Goal: Task Accomplishment & Management: Use online tool/utility

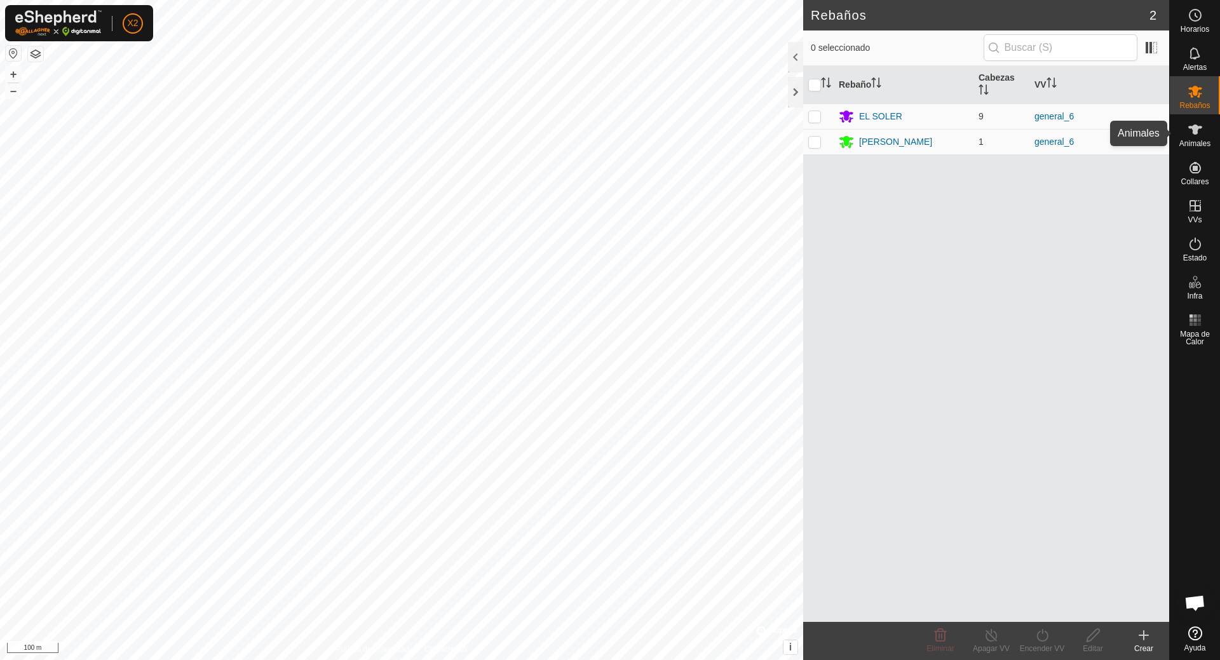
click at [1195, 129] on icon at bounding box center [1195, 130] width 14 height 10
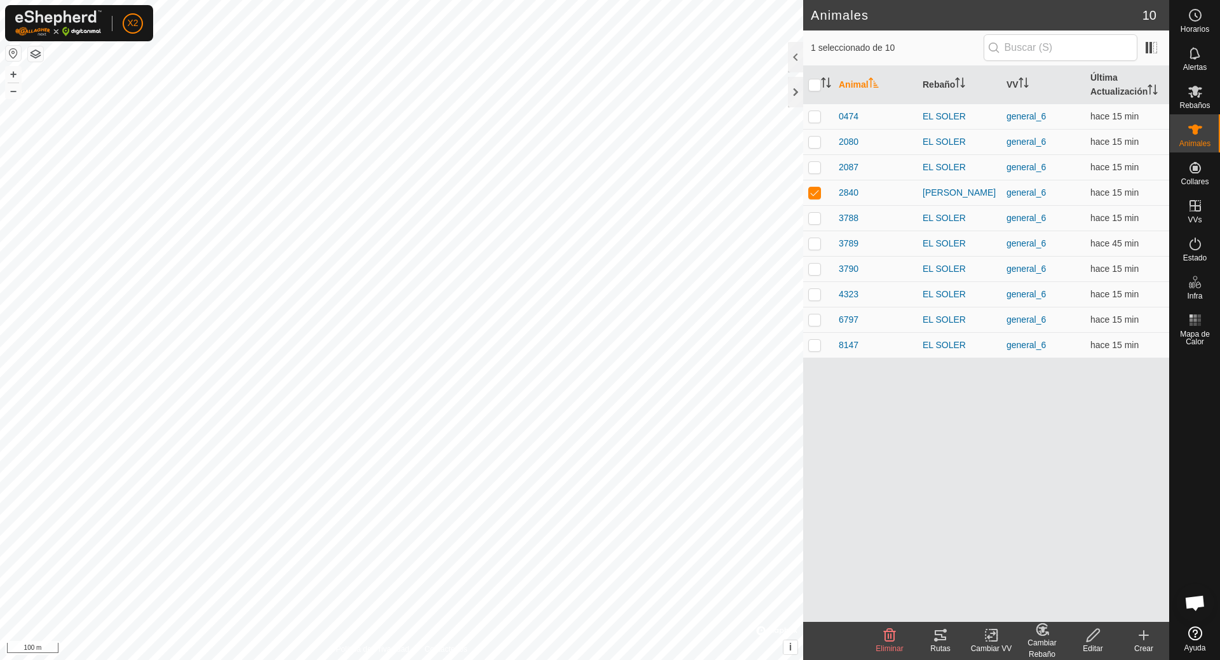
click at [943, 639] on icon at bounding box center [940, 635] width 11 height 10
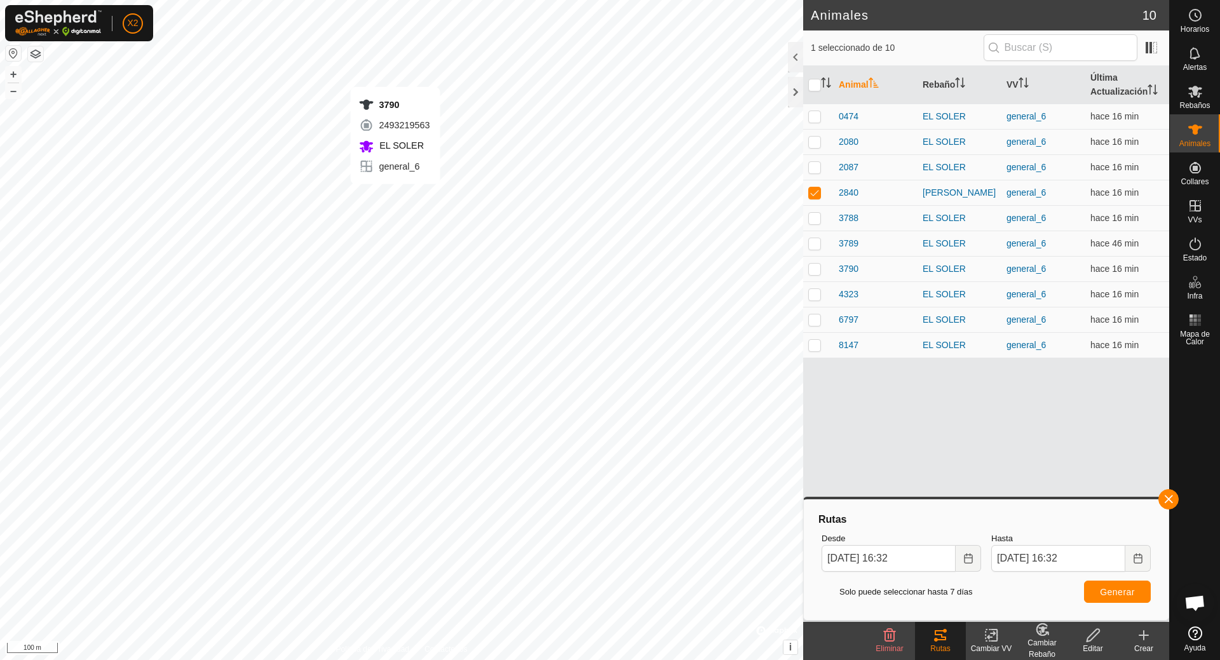
checkbox input "false"
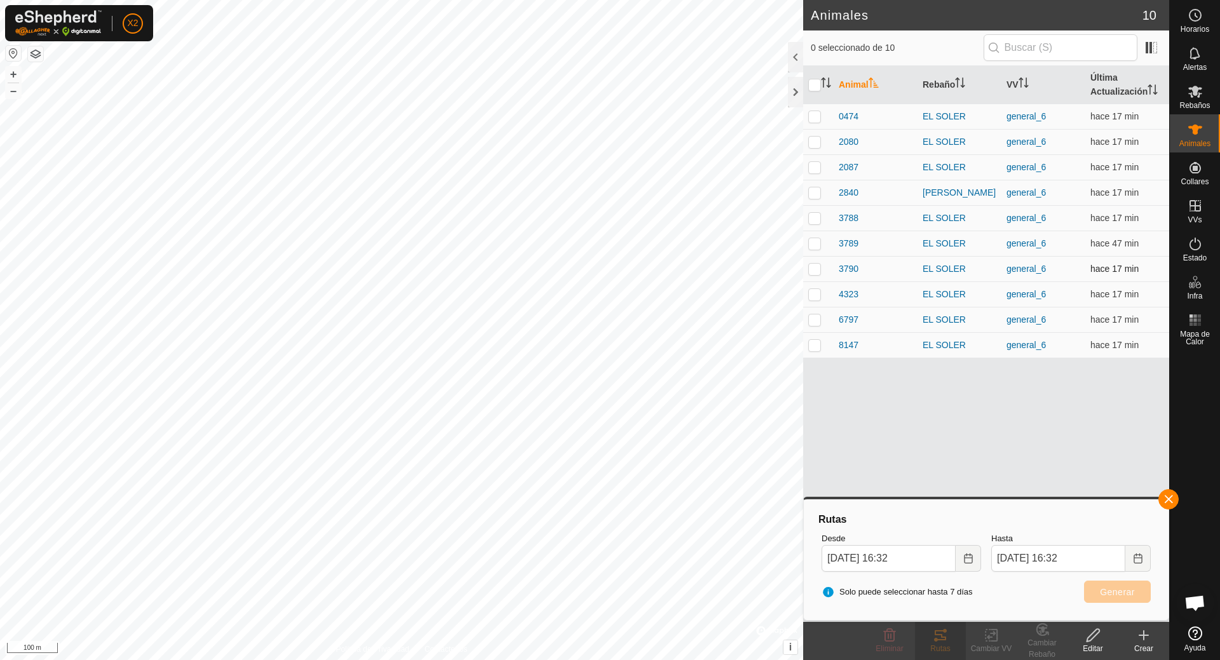
click at [810, 265] on p-checkbox at bounding box center [814, 269] width 13 height 10
checkbox input "true"
click at [941, 638] on icon at bounding box center [940, 635] width 15 height 15
click at [941, 633] on icon at bounding box center [940, 635] width 15 height 15
click at [815, 83] on input "checkbox" at bounding box center [814, 85] width 13 height 13
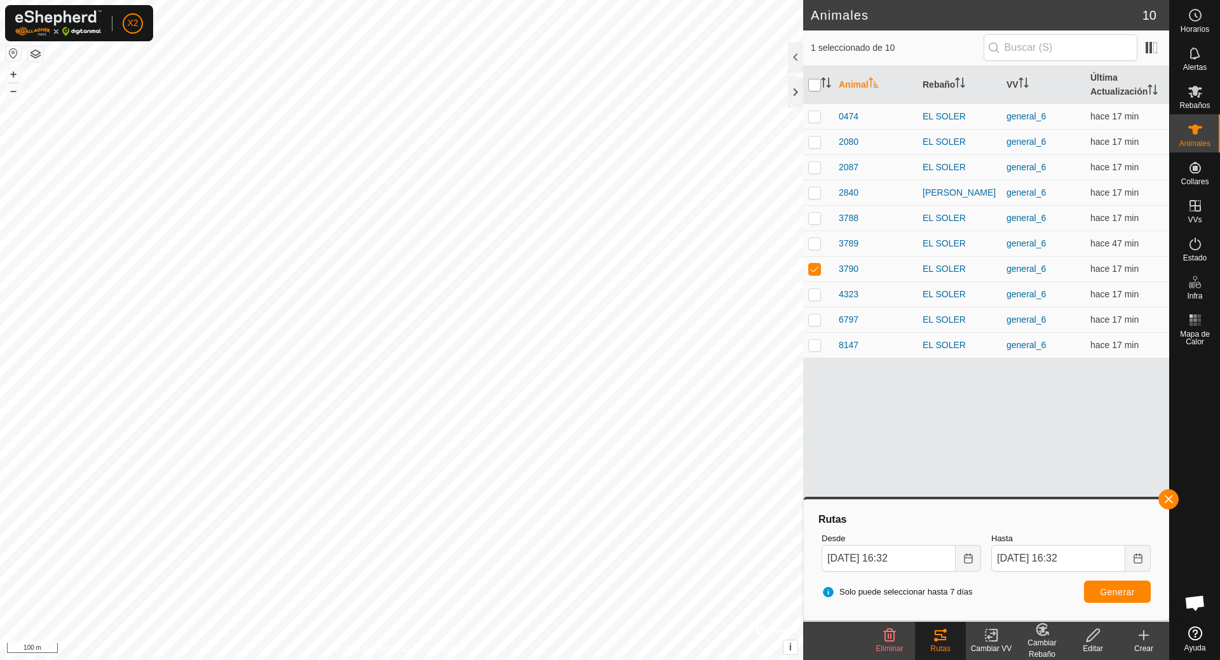
checkbox input "true"
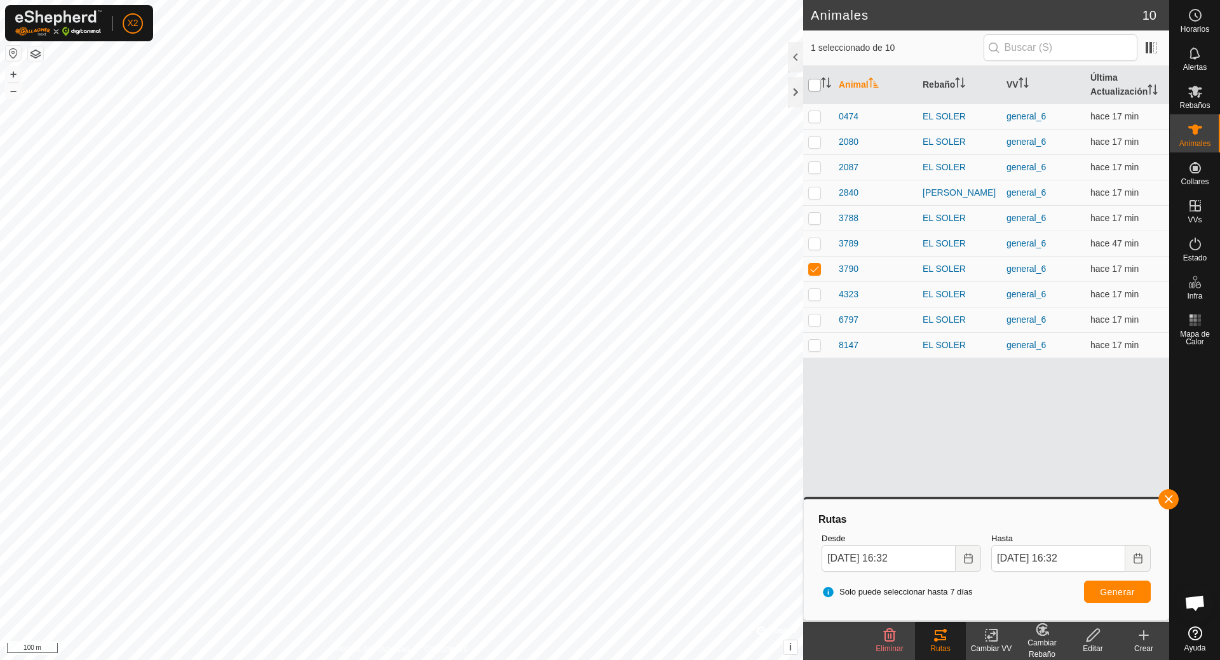
checkbox input "true"
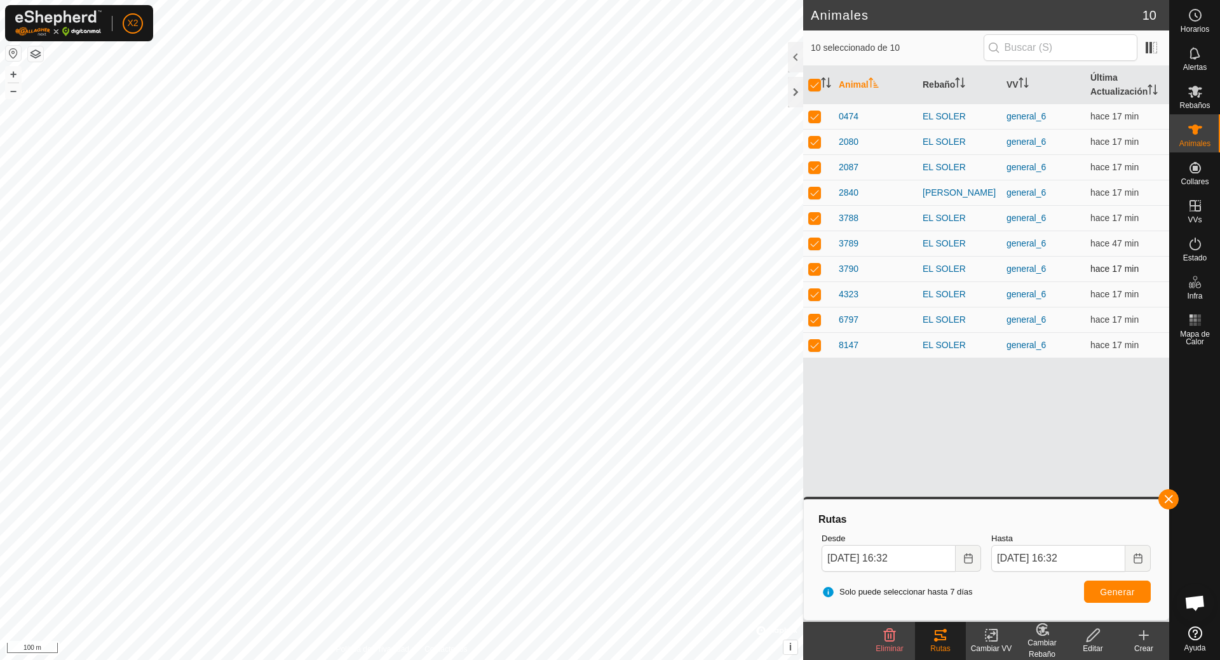
click at [809, 264] on p-tablecheckbox at bounding box center [814, 269] width 13 height 10
checkbox input "false"
click at [815, 257] on td at bounding box center [818, 268] width 30 height 25
checkbox input "true"
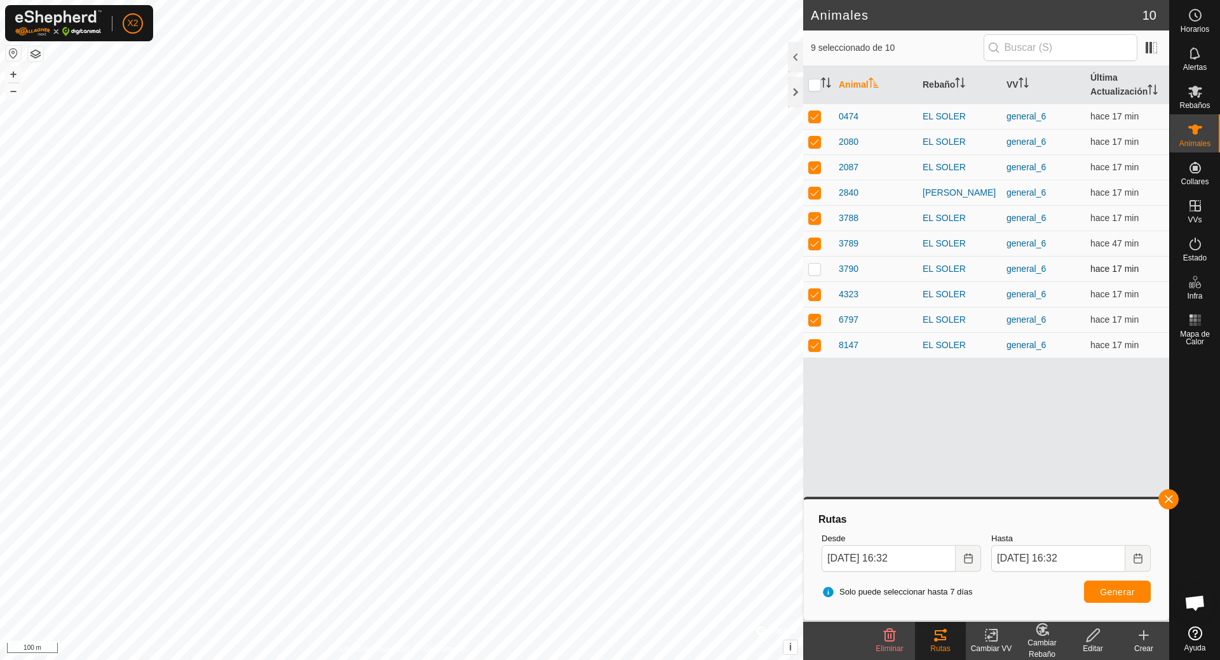
checkbox input "true"
click at [815, 115] on p-checkbox at bounding box center [814, 116] width 13 height 10
checkbox input "false"
click at [811, 137] on p-checkbox at bounding box center [814, 142] width 13 height 10
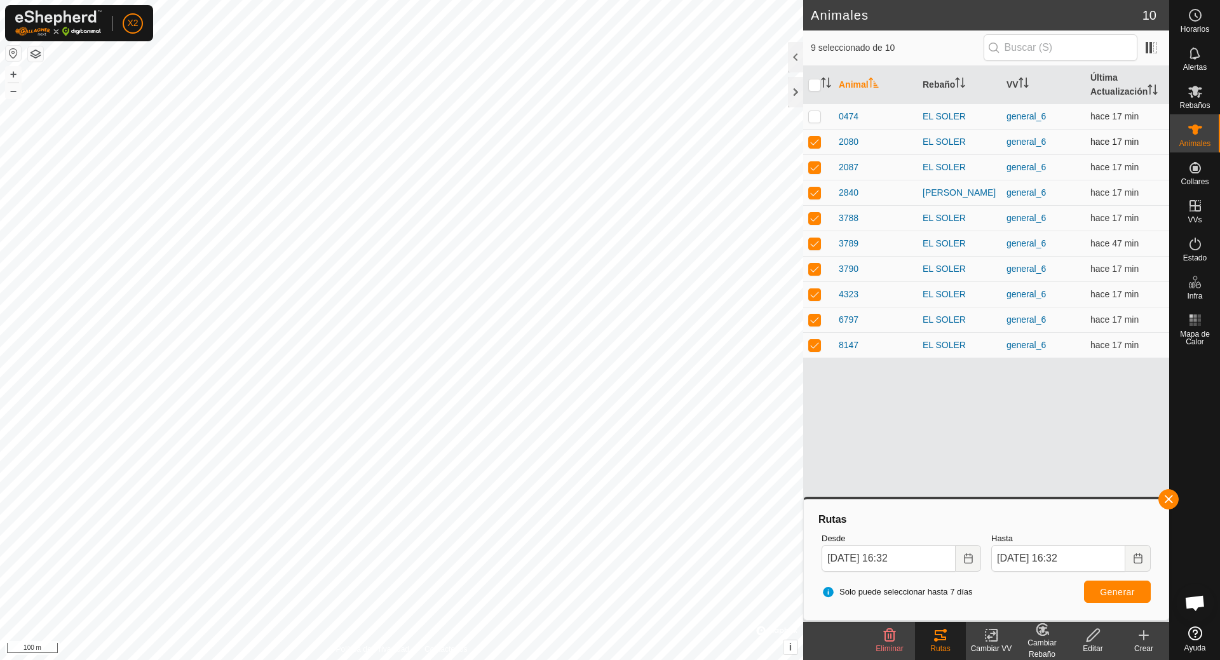
checkbox input "false"
click at [815, 163] on p-checkbox at bounding box center [814, 167] width 13 height 10
checkbox input "false"
click at [815, 184] on td at bounding box center [818, 192] width 30 height 25
checkbox input "false"
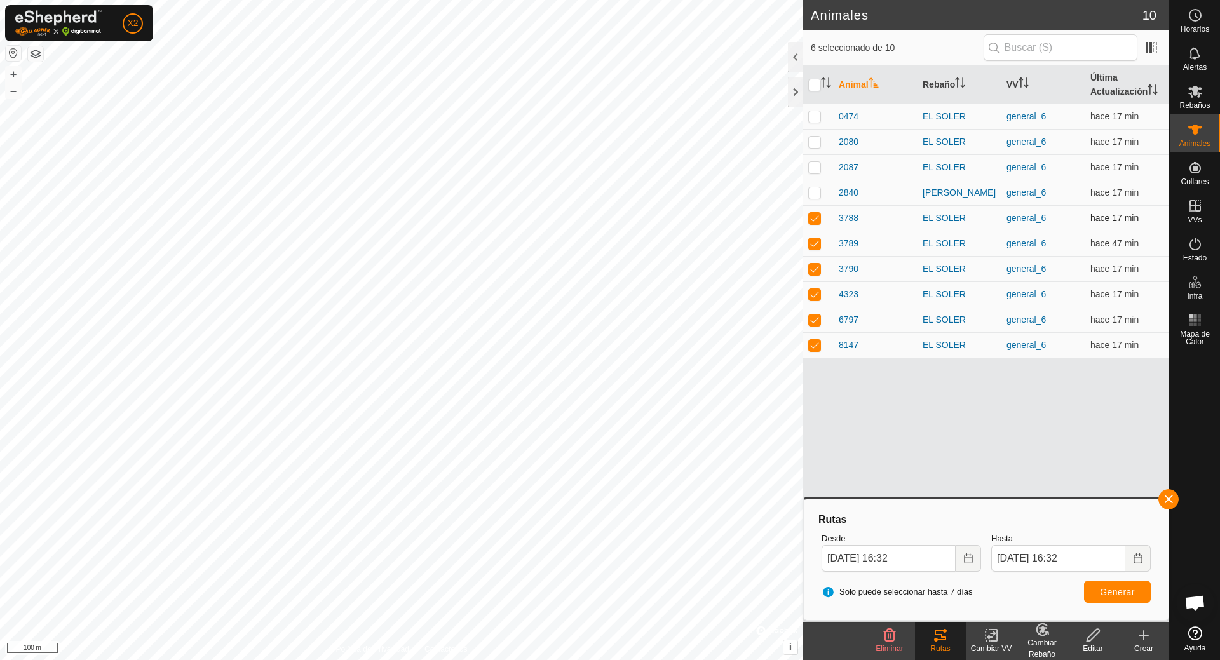
click at [813, 208] on td at bounding box center [818, 217] width 30 height 25
checkbox input "false"
click at [815, 245] on p-checkbox at bounding box center [814, 243] width 13 height 10
checkbox input "false"
click at [814, 292] on p-checkbox at bounding box center [814, 294] width 13 height 10
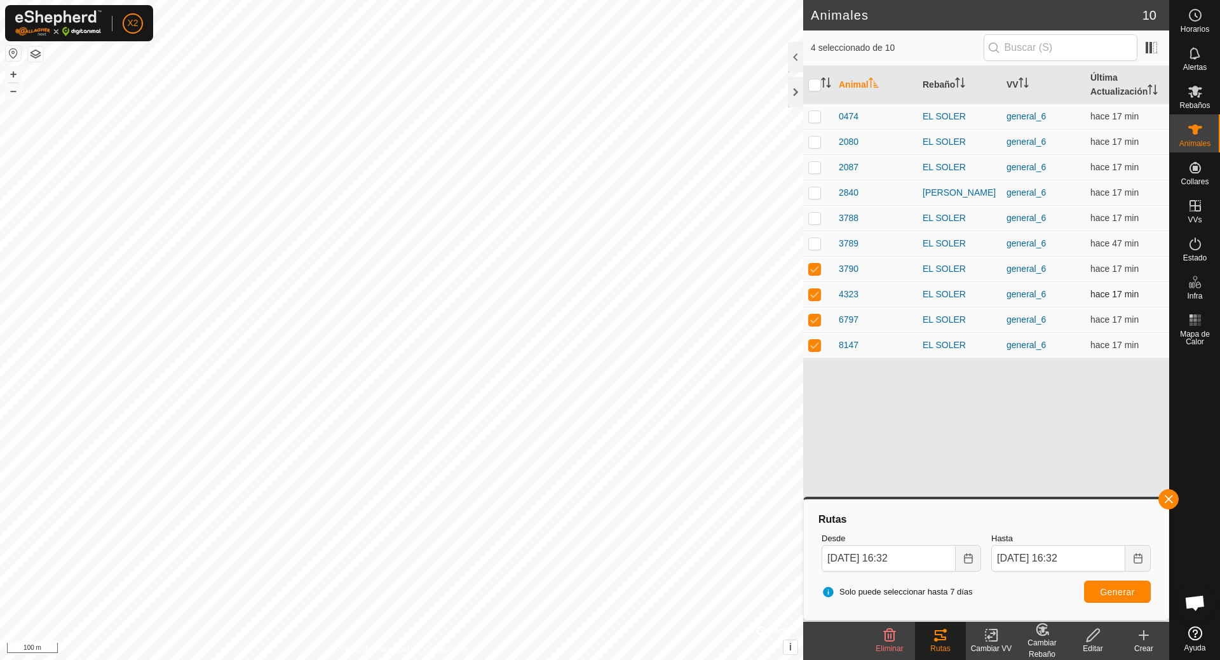
checkbox input "false"
click at [817, 316] on p-checkbox at bounding box center [814, 320] width 13 height 10
checkbox input "false"
click at [815, 339] on td at bounding box center [818, 344] width 30 height 25
checkbox input "false"
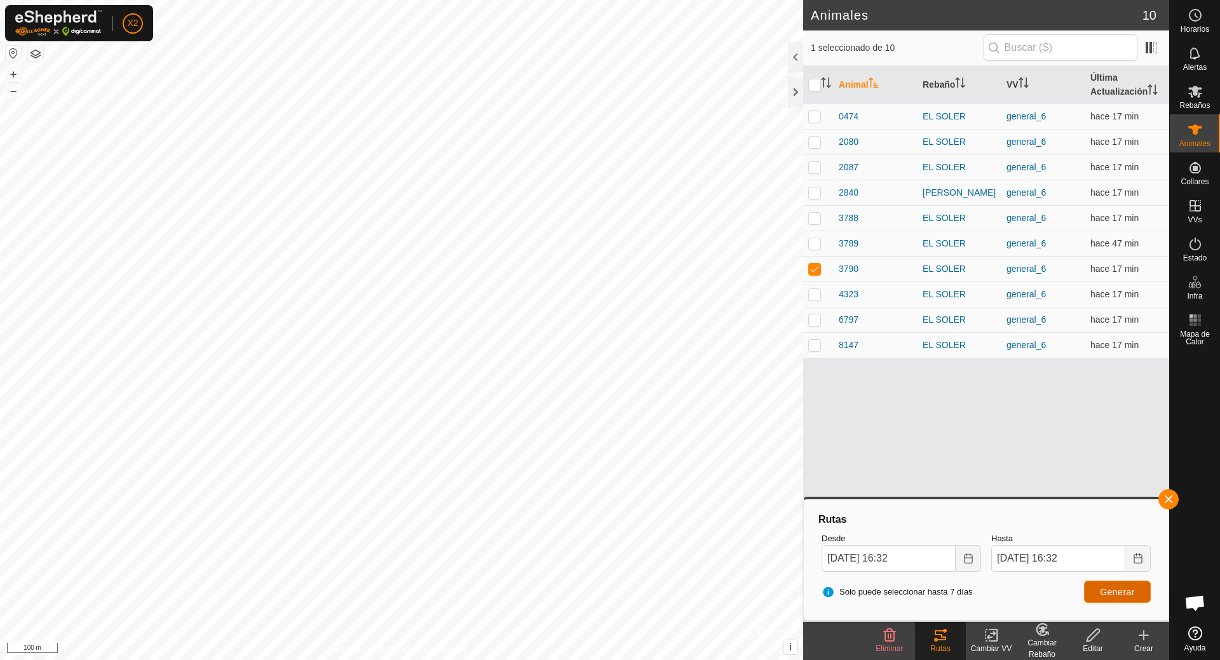
click at [1099, 595] on button "Generar" at bounding box center [1117, 592] width 67 height 22
